Goal: Task Accomplishment & Management: Complete application form

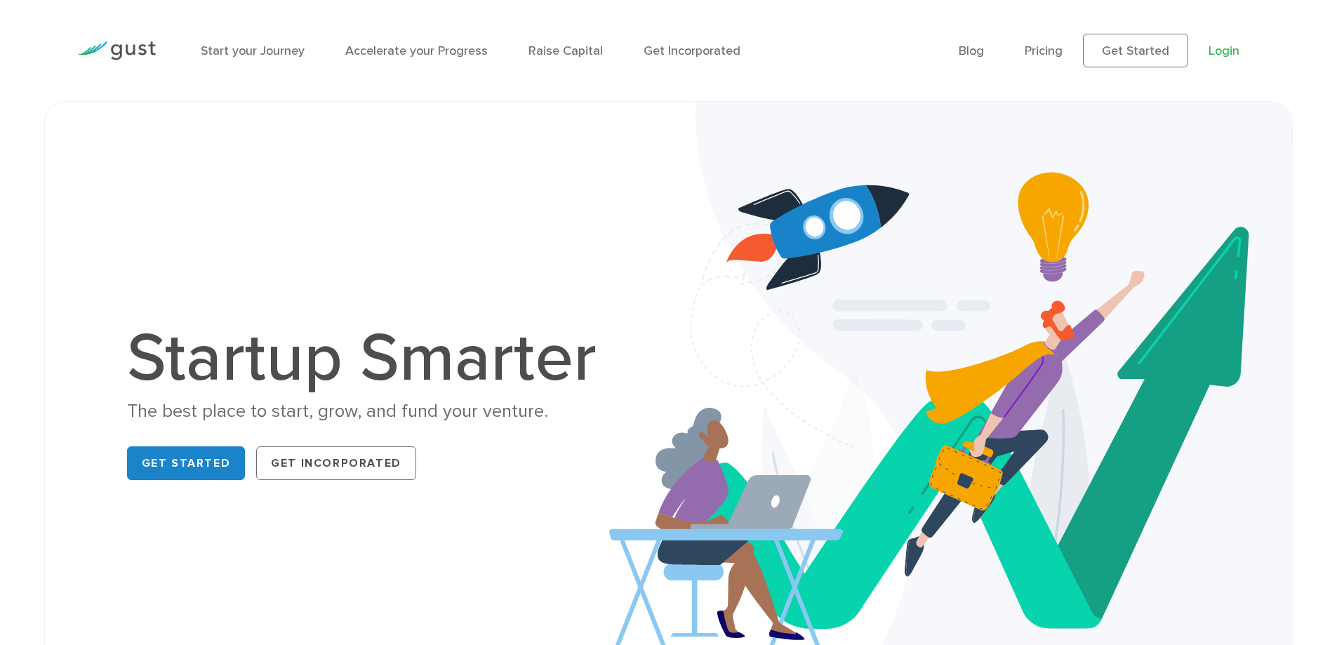
click at [1216, 49] on link "Login" at bounding box center [1224, 51] width 31 height 15
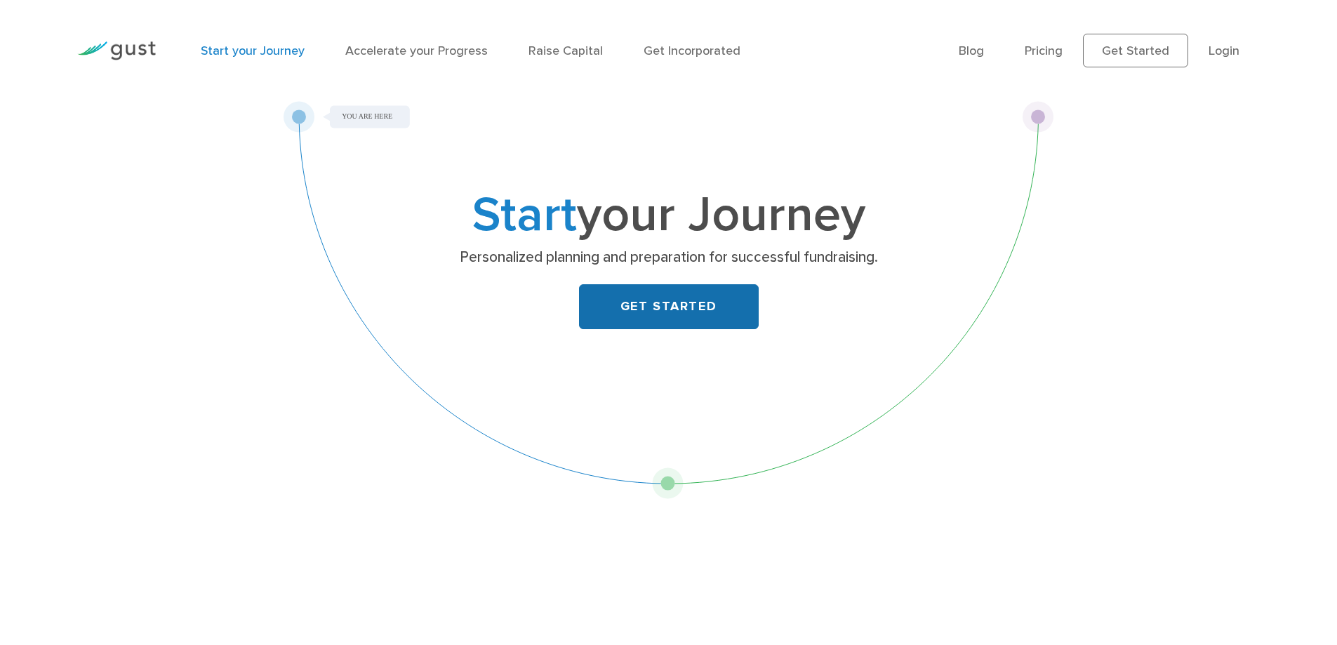
click at [670, 306] on link "GET STARTED" at bounding box center [669, 306] width 180 height 45
click at [1143, 45] on link "Get Started" at bounding box center [1135, 51] width 105 height 34
